Goal: Task Accomplishment & Management: Manage account settings

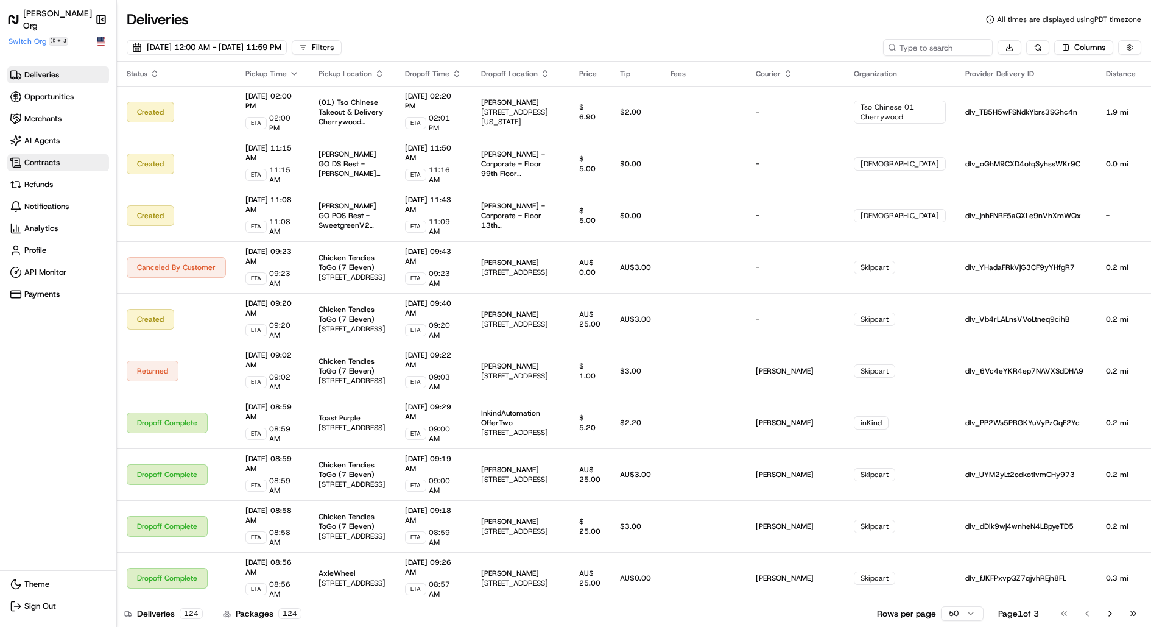
click at [52, 157] on span "Contracts" at bounding box center [41, 162] width 35 height 11
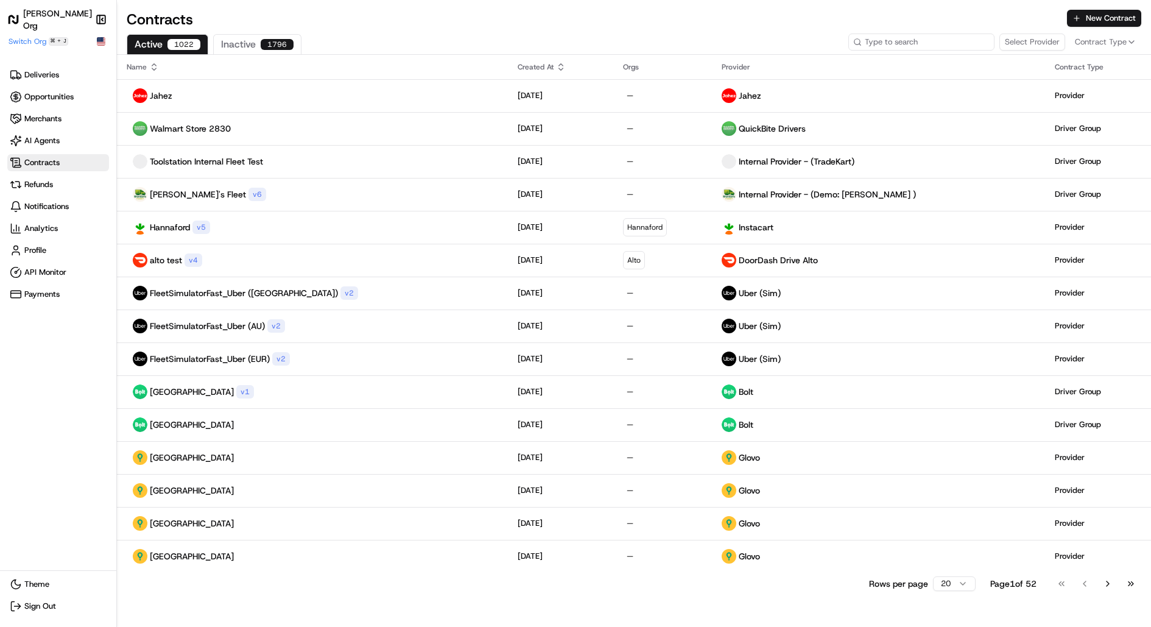
click at [953, 49] on input at bounding box center [922, 42] width 146 height 17
type input "alto"
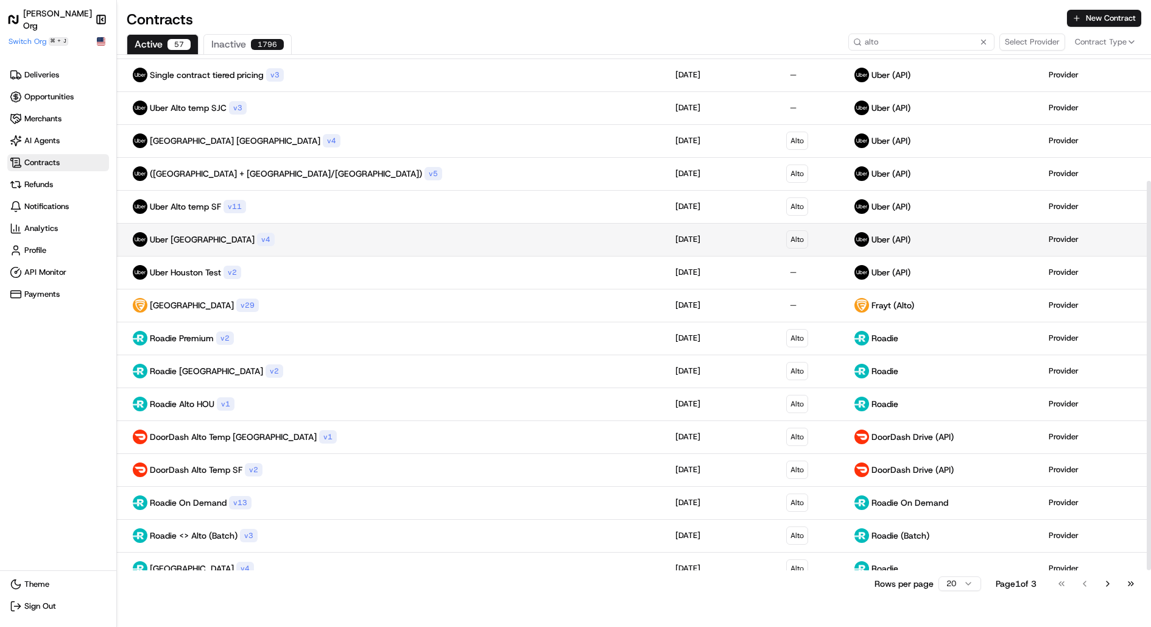
scroll to position [167, 0]
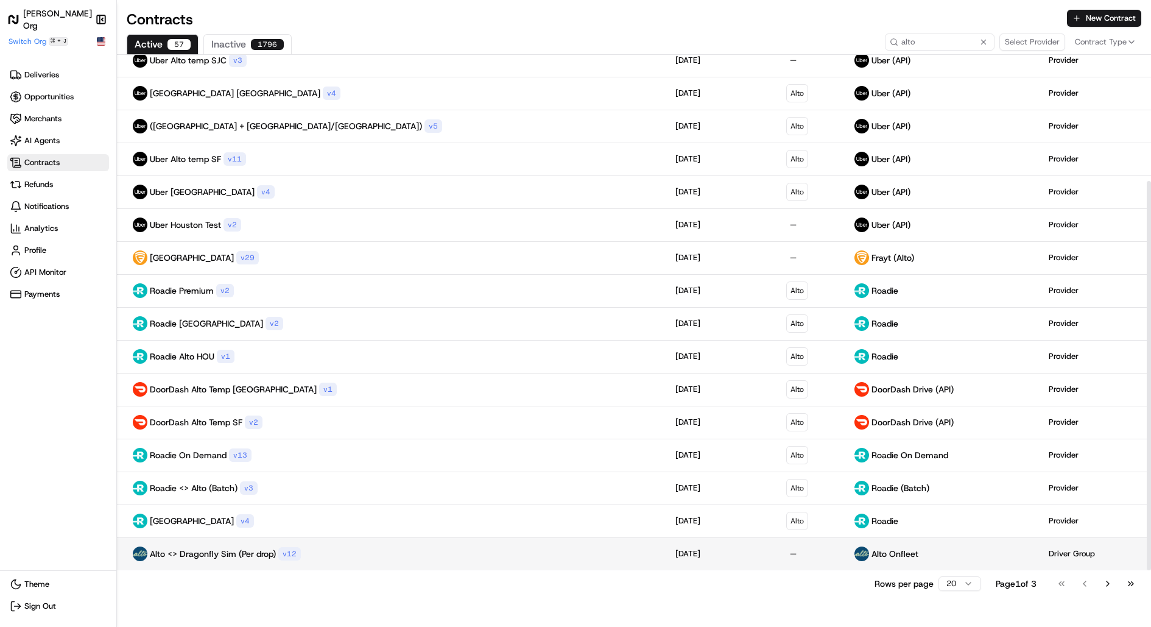
click at [328, 559] on div "Alto <> Dragonfly Sim (Per drop) v 12" at bounding box center [391, 553] width 529 height 15
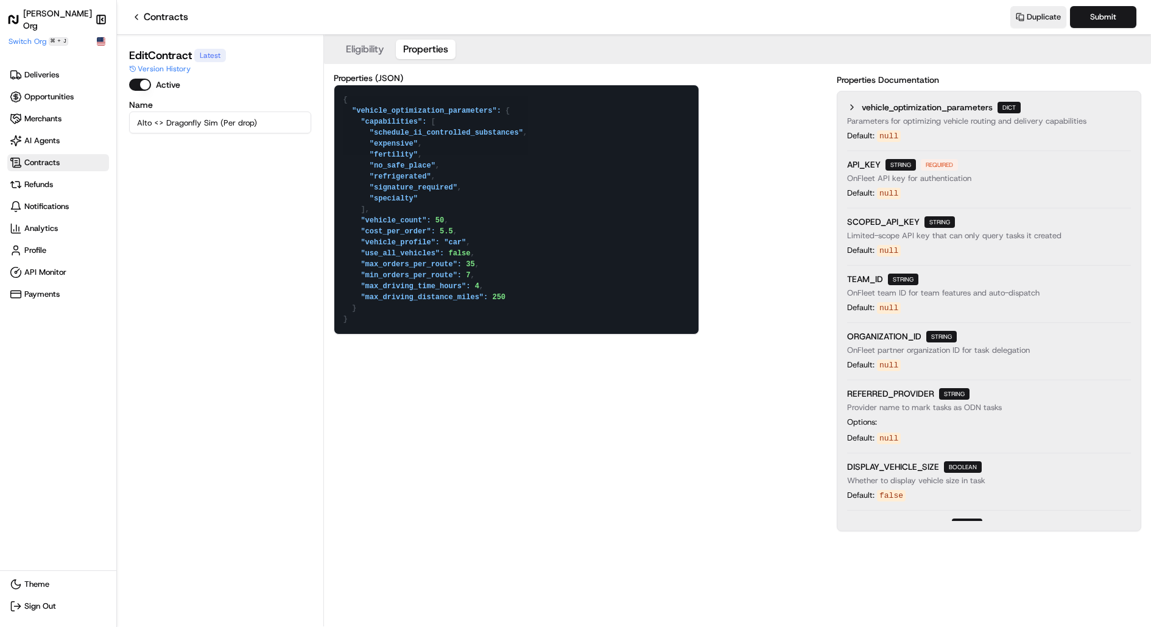
click at [425, 47] on button "Properties" at bounding box center [426, 49] width 60 height 19
click at [574, 187] on textarea "{ "vehicle_optimization_parameters": { "capabilities": [ "schedule_ii_controlle…" at bounding box center [516, 209] width 364 height 249
click at [138, 11] on link "Contracts" at bounding box center [160, 17] width 57 height 15
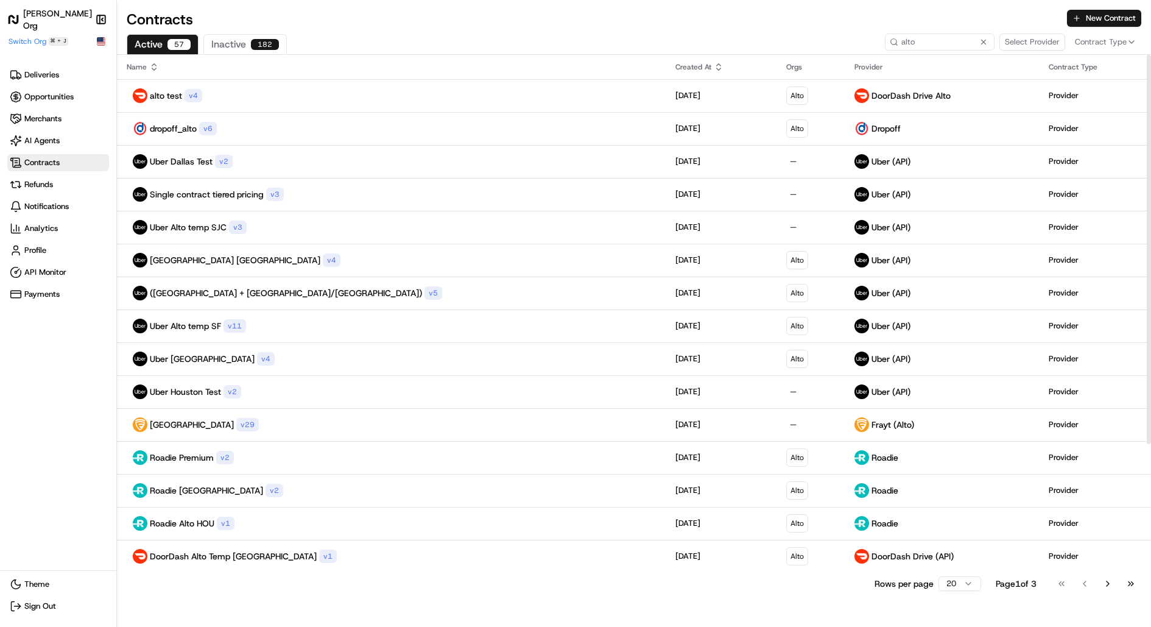
click at [76, 157] on span "Contracts" at bounding box center [58, 163] width 97 height 12
click at [928, 37] on input "alto" at bounding box center [922, 42] width 146 height 17
type input "jahez"
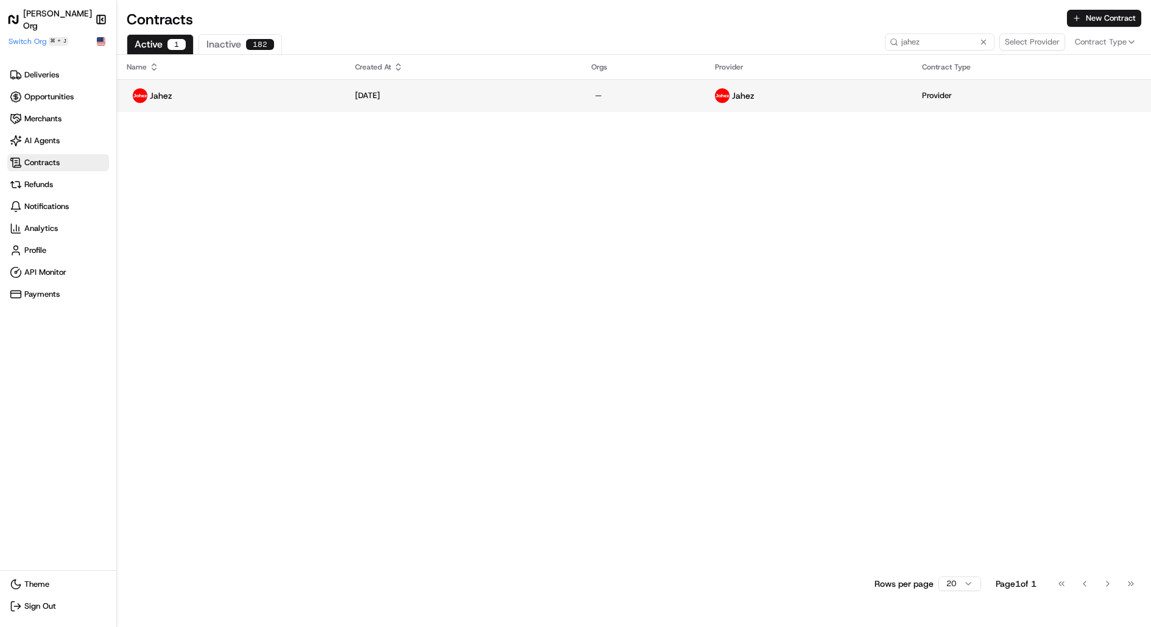
click at [526, 101] on td "Aug 15, 2025" at bounding box center [463, 95] width 237 height 33
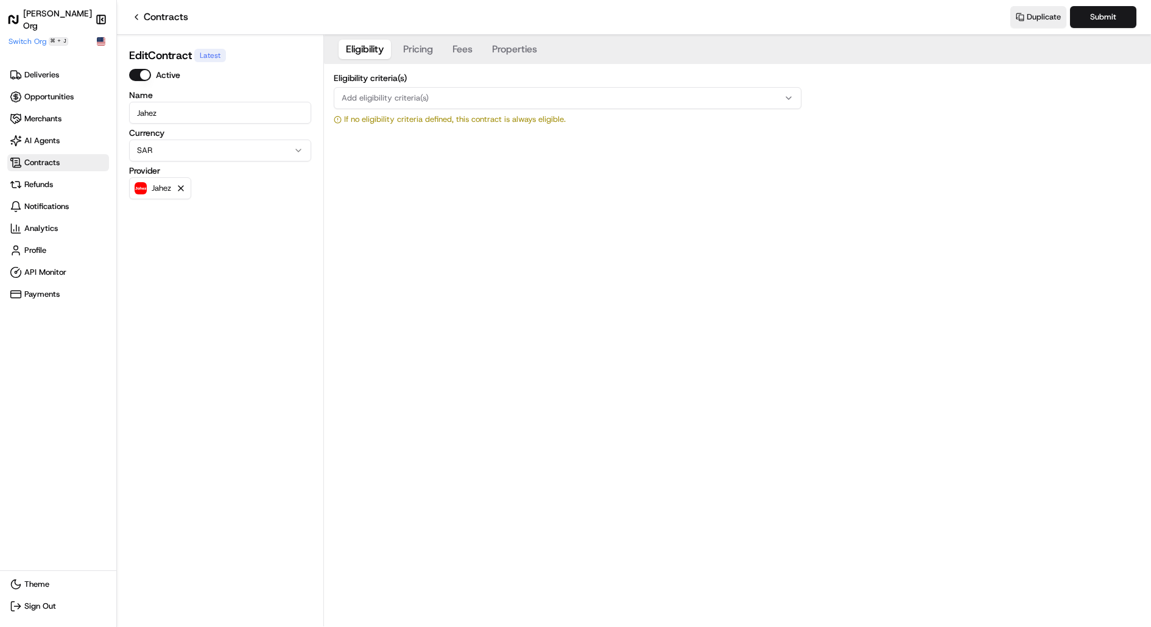
click at [527, 41] on button "Properties" at bounding box center [515, 49] width 60 height 19
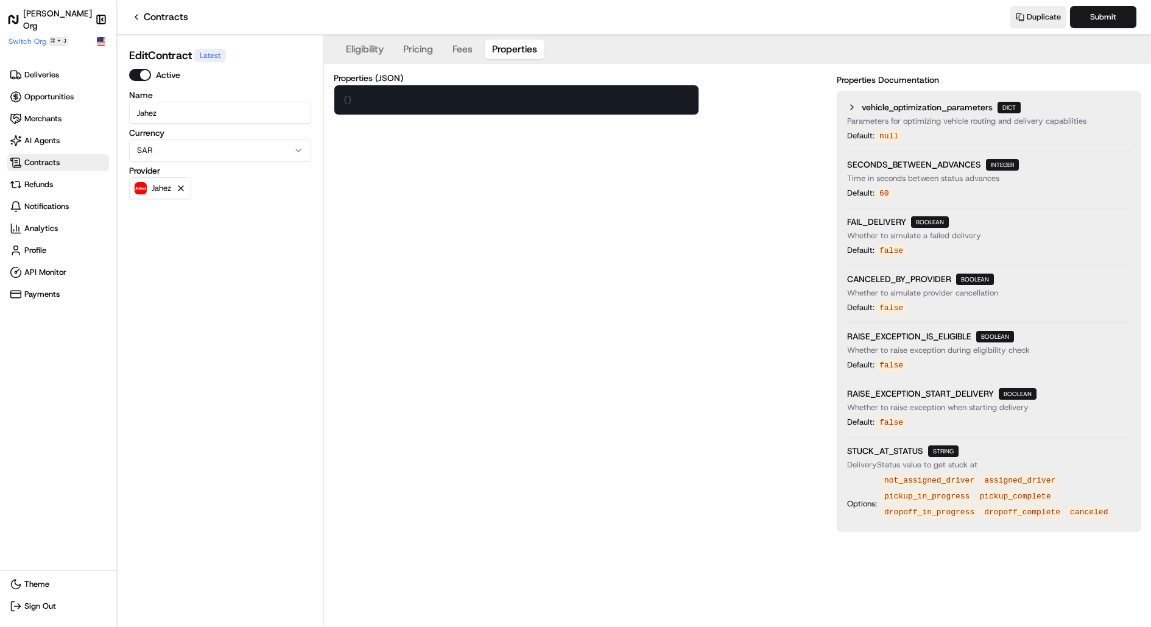
click at [501, 96] on textarea "{}" at bounding box center [516, 99] width 364 height 29
paste textarea ""vehicle_optimization_parameters": { "capabilities": [ "schedule_ii_controlled_…"
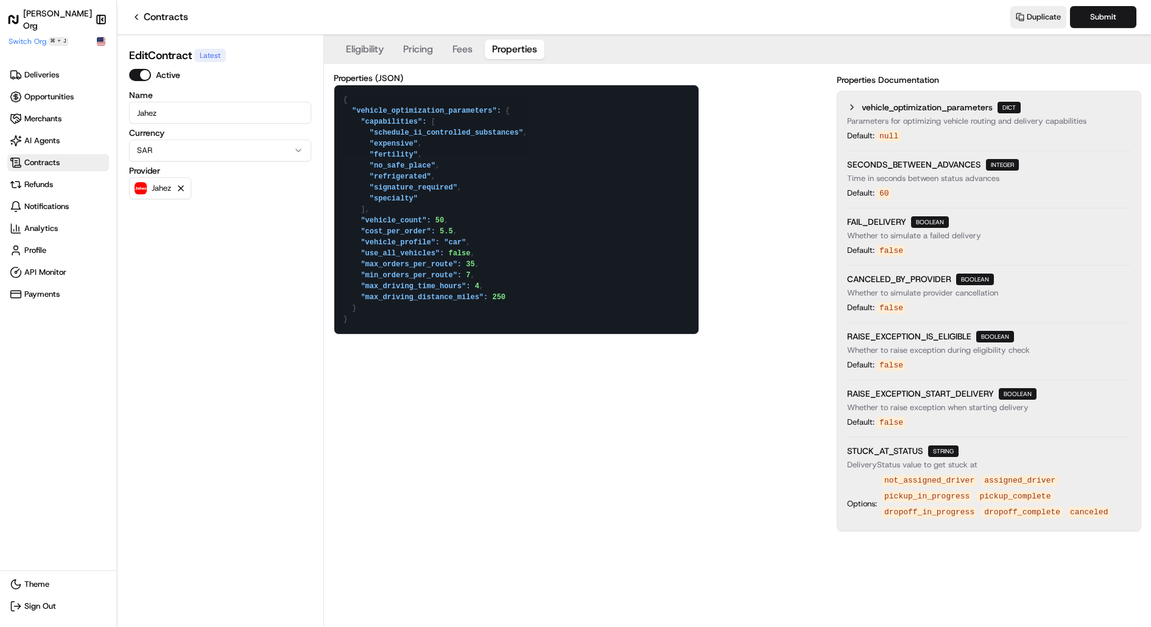
type textarea "{ "vehicle_optimization_parameters": { "capabilities": [ "schedule_ii_controlle…"
click at [1112, 31] on nav "Contracts Duplicate Submit" at bounding box center [634, 17] width 1034 height 35
click at [1112, 30] on nav "Contracts Duplicate Submit" at bounding box center [634, 17] width 1034 height 35
click at [1112, 18] on button "Submit" at bounding box center [1103, 17] width 66 height 22
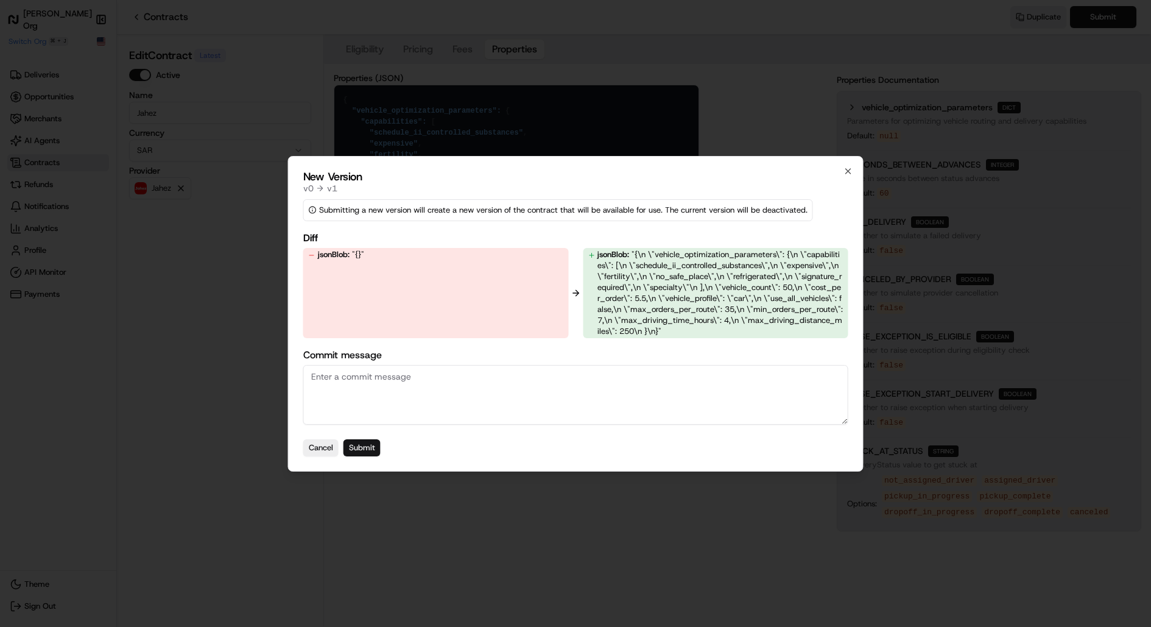
click at [369, 445] on button "Submit" at bounding box center [362, 447] width 37 height 17
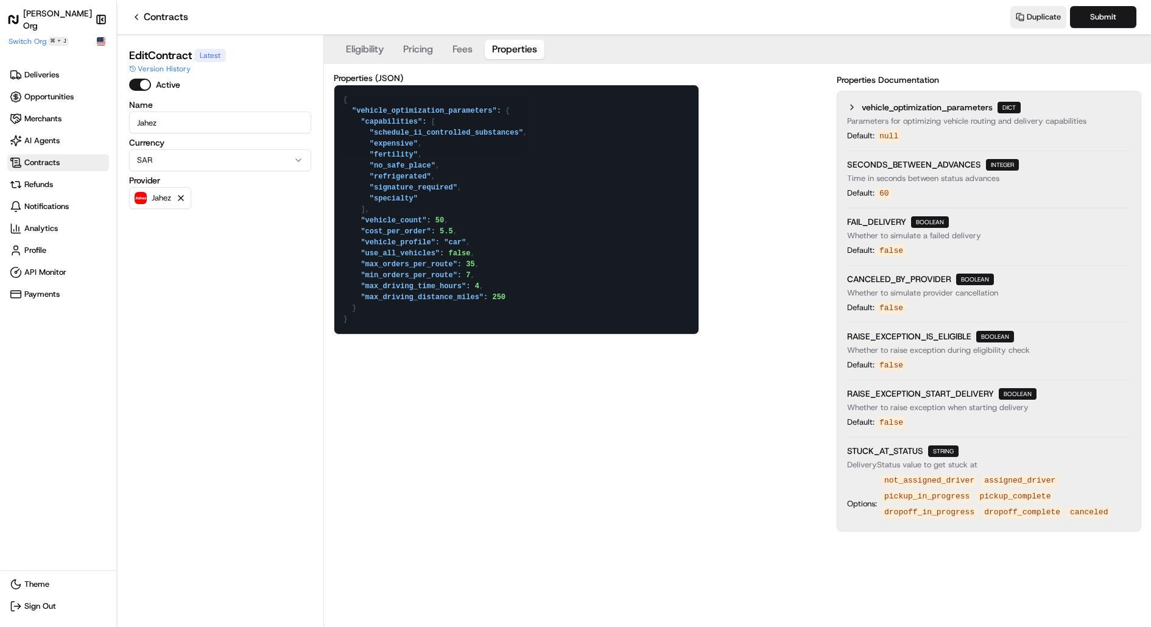
click at [504, 53] on button "Properties" at bounding box center [515, 49] width 60 height 19
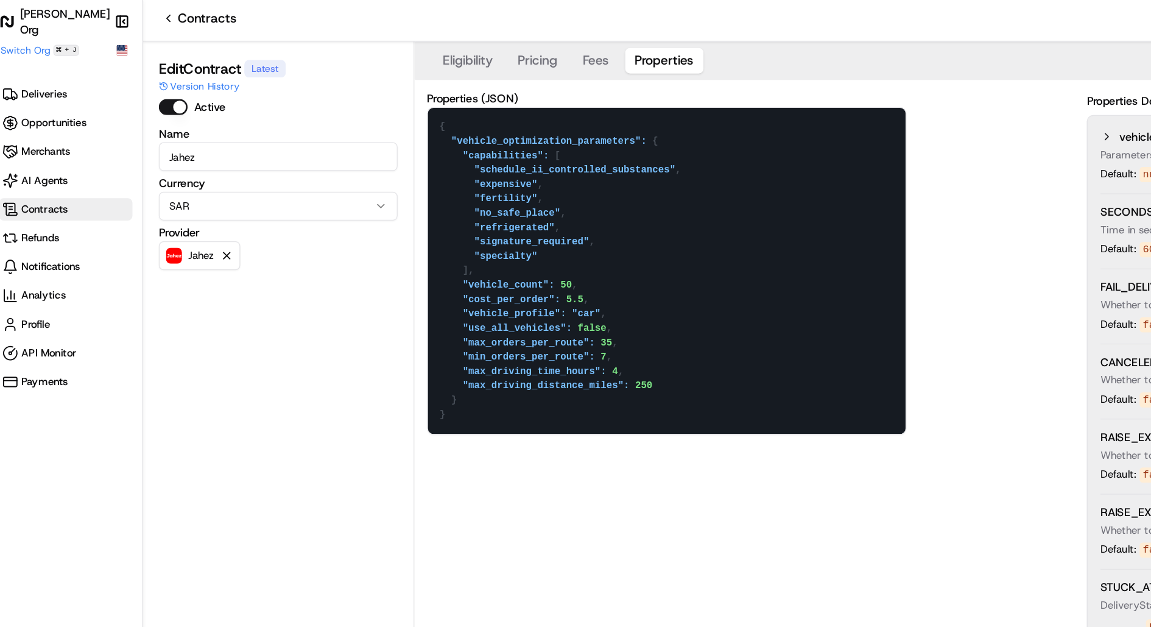
click at [466, 272] on textarea "{ "vehicle_optimization_parameters": { "capabilities": [ "schedule_ii_controlle…" at bounding box center [516, 209] width 364 height 249
click at [471, 263] on textarea "{ "vehicle_optimization_parameters": { "capabilities": [ "schedule_ii_controlle…" at bounding box center [516, 209] width 364 height 249
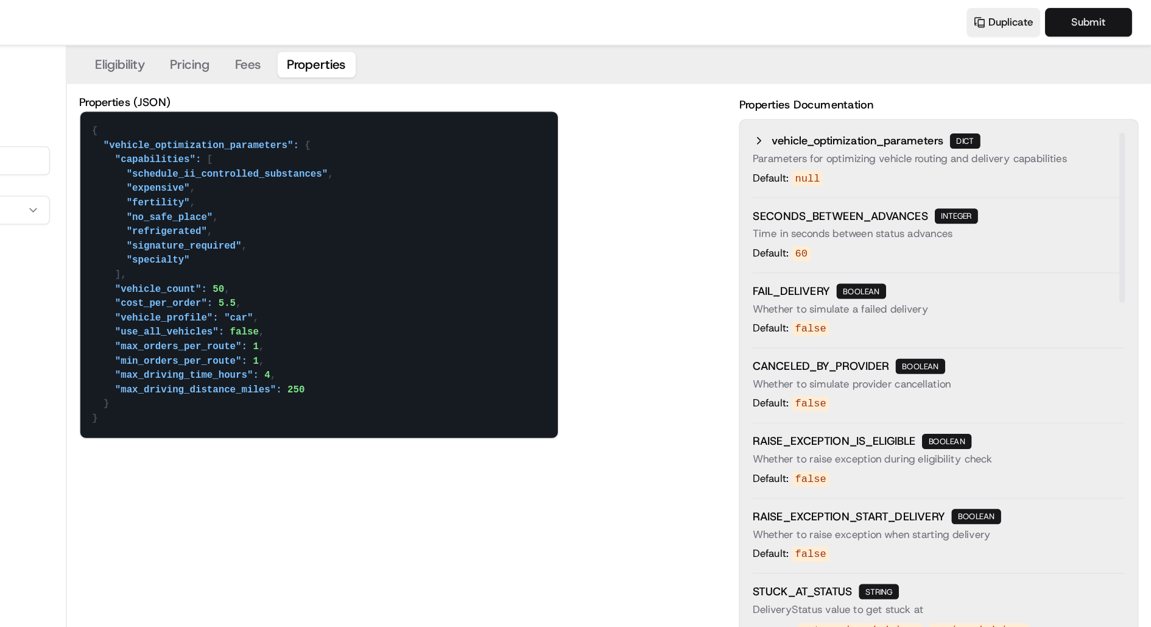
type textarea "{ "vehicle_optimization_parameters": { "capabilities": [ "schedule_ii_controlle…"
click at [1103, 7] on button "Submit" at bounding box center [1103, 17] width 66 height 22
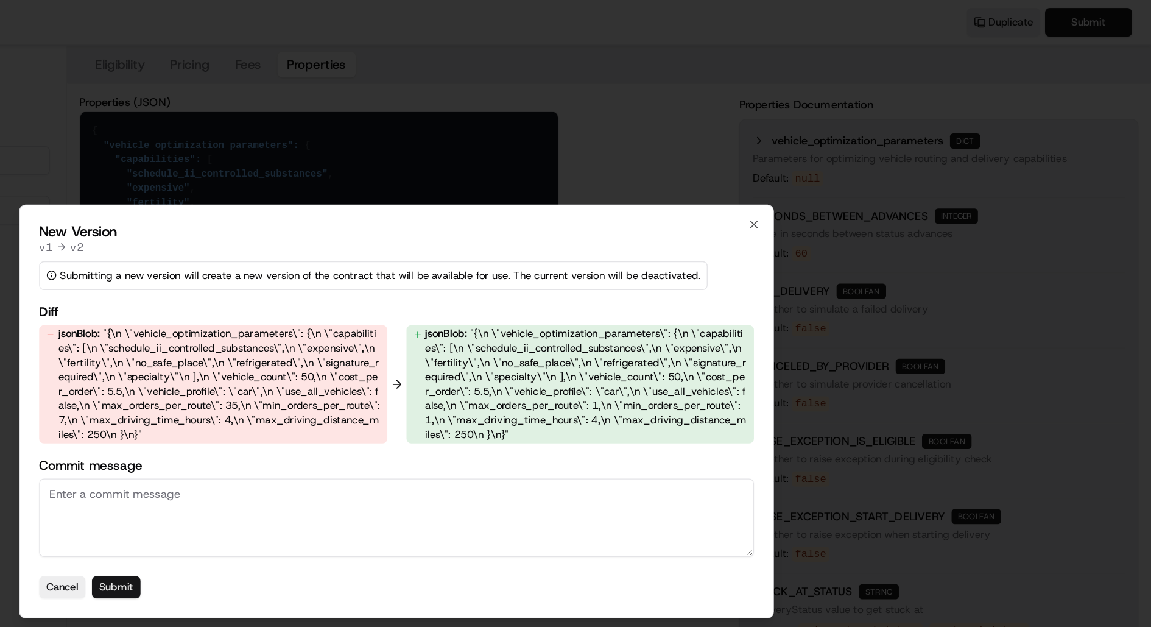
click at [363, 450] on button "Submit" at bounding box center [362, 447] width 37 height 17
